Goal: Task Accomplishment & Management: Use online tool/utility

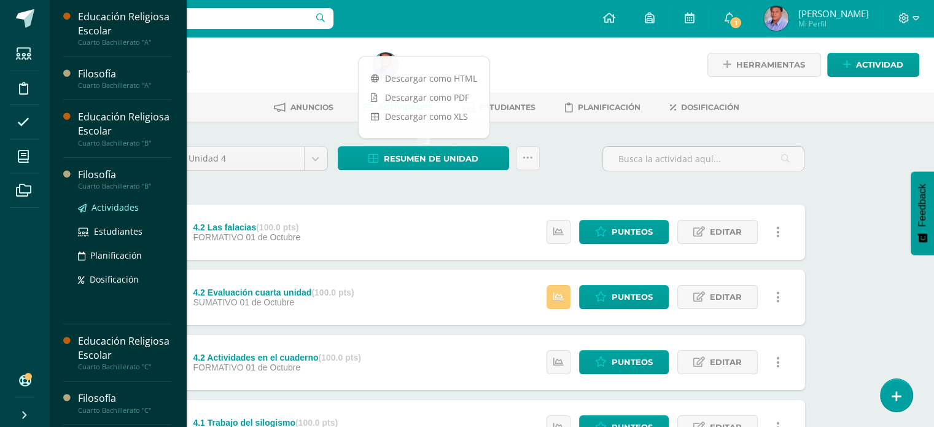
click at [119, 205] on span "Actividades" at bounding box center [115, 207] width 47 height 12
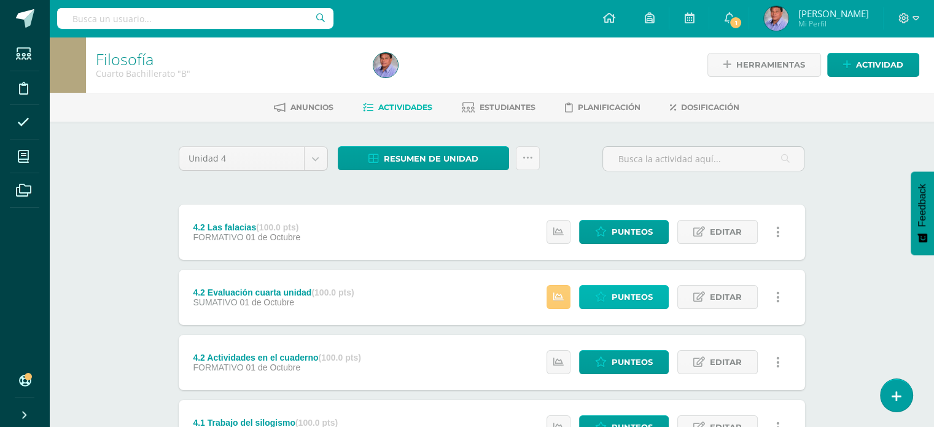
click at [617, 300] on span "Punteos" at bounding box center [632, 297] width 41 height 23
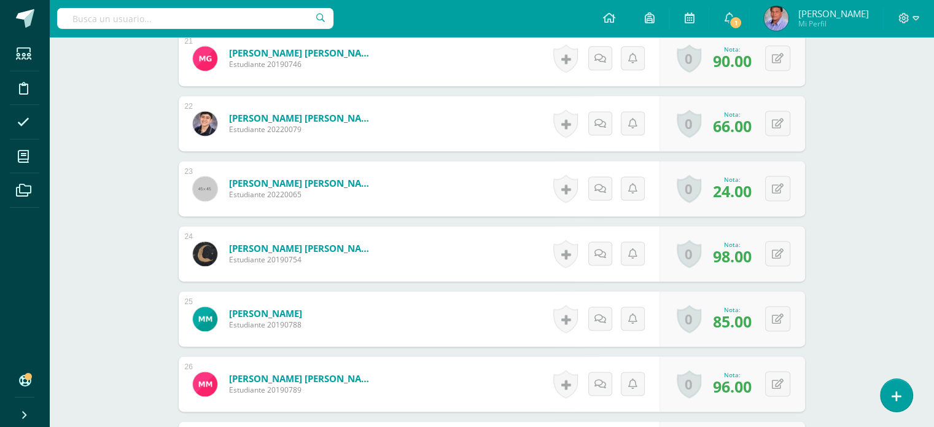
scroll to position [1699, 0]
click at [783, 252] on icon at bounding box center [778, 253] width 12 height 10
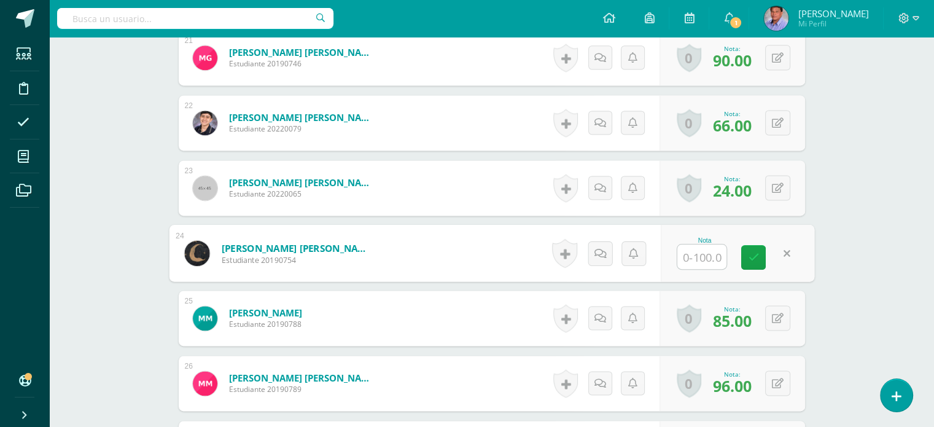
scroll to position [1700, 0]
type input "100"
